Goal: Task Accomplishment & Management: Manage account settings

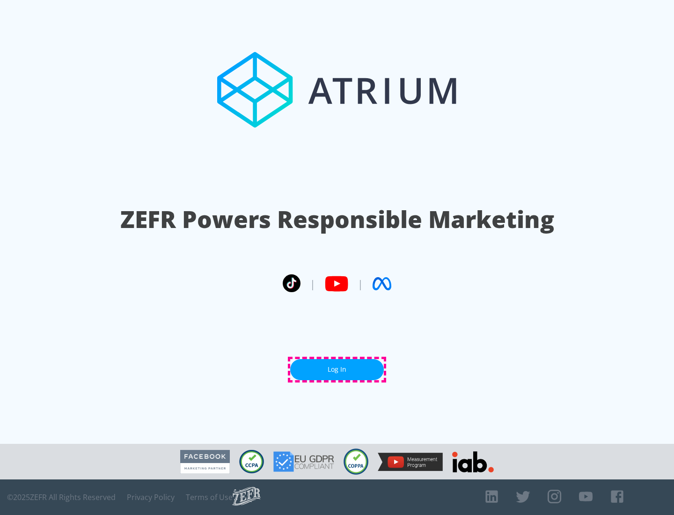
click at [337, 369] on link "Log In" at bounding box center [337, 369] width 94 height 21
